Goal: Navigation & Orientation: Find specific page/section

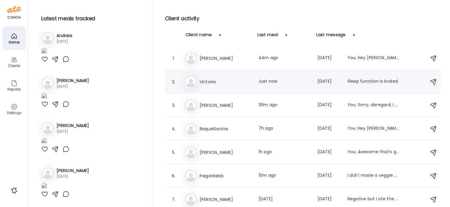
click at [211, 80] on h3 "Victoria" at bounding box center [226, 81] width 52 height 7
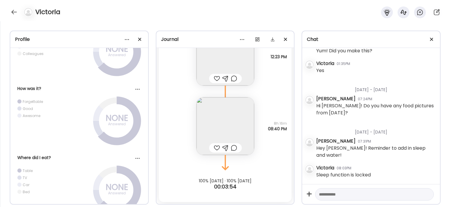
scroll to position [7366, 0]
click at [14, 12] on div at bounding box center [13, 11] width 9 height 9
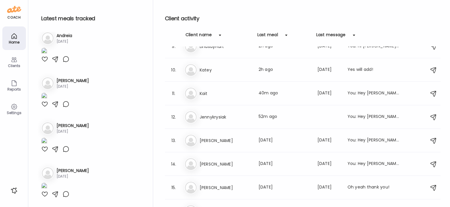
scroll to position [211, 0]
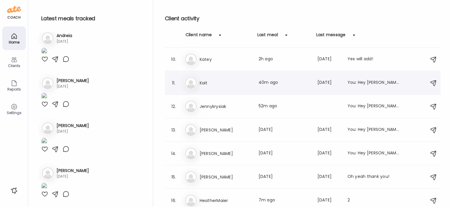
click at [207, 89] on div "Ka Kait Last meal: 40m ago Last message: [DATE] You: Hey [PERSON_NAME], do you …" at bounding box center [303, 83] width 239 height 13
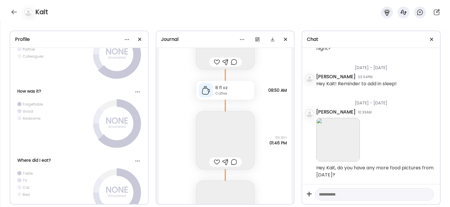
scroll to position [16611, 0]
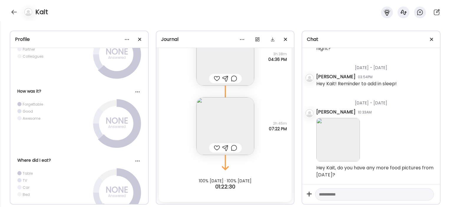
click at [208, 89] on icon at bounding box center [225, 92] width 35 height 12
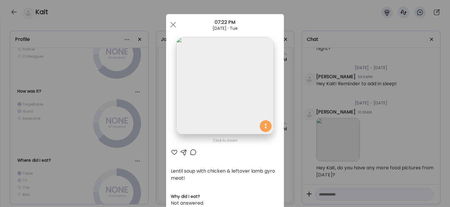
click at [293, 98] on div "Ate Coach Dashboard Wahoo! It’s official Take a moment to set up your Coach Pro…" at bounding box center [225, 103] width 450 height 207
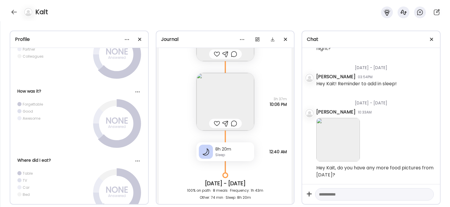
scroll to position [9505, 0]
click at [238, 104] on img at bounding box center [226, 102] width 58 height 58
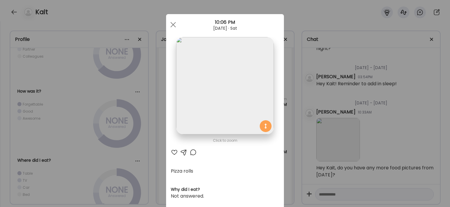
click at [303, 96] on div "Ate Coach Dashboard Wahoo! It’s official Take a moment to set up your Coach Pro…" at bounding box center [225, 103] width 450 height 207
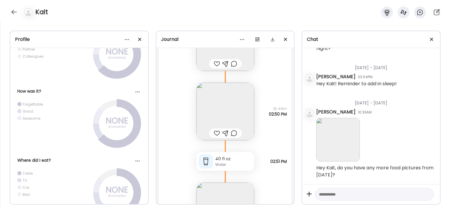
scroll to position [9747, 0]
click at [238, 113] on img at bounding box center [226, 112] width 58 height 58
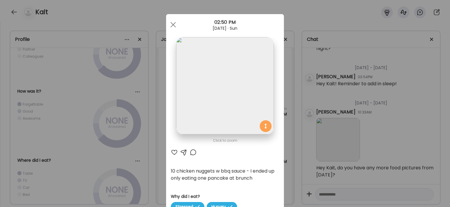
click at [295, 106] on div "Ate Coach Dashboard Wahoo! It’s official Take a moment to set up your Coach Pro…" at bounding box center [225, 103] width 450 height 207
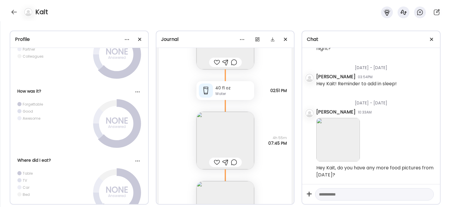
scroll to position [9818, 0]
click at [223, 133] on img at bounding box center [226, 141] width 58 height 58
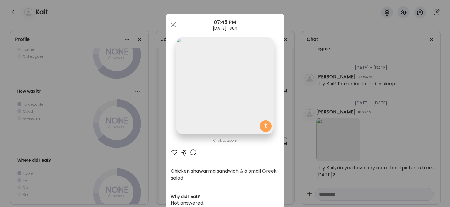
click at [143, 140] on div "Ate Coach Dashboard Wahoo! It’s official Take a moment to set up your Coach Pro…" at bounding box center [225, 103] width 450 height 207
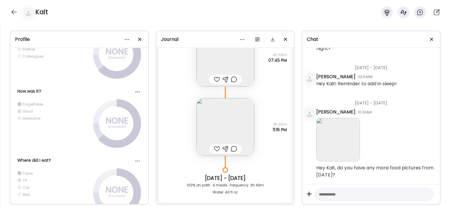
scroll to position [9901, 0]
